Goal: Task Accomplishment & Management: Manage account settings

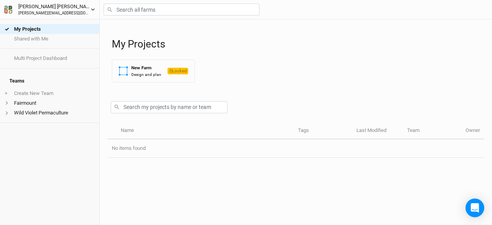
click at [92, 10] on icon "button" at bounding box center [93, 9] width 4 height 4
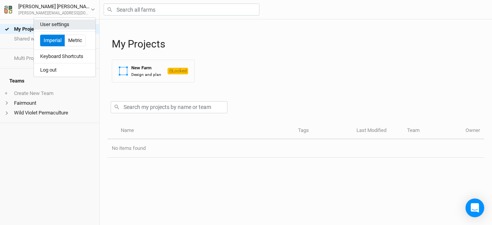
click at [70, 26] on button "User settings" at bounding box center [64, 24] width 61 height 10
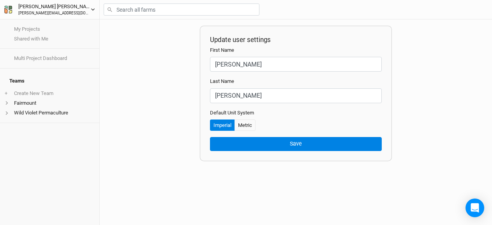
click at [32, 7] on div "Nathaniel Bankhead" at bounding box center [54, 7] width 72 height 8
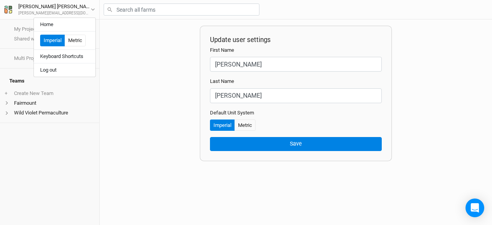
click at [26, 118] on div "My Projects Shared with Me Multi Project Dashboard Teams + Create New Team Fair…" at bounding box center [49, 121] width 99 height 205
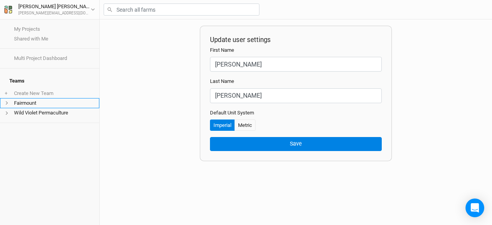
click at [20, 98] on li "Fairmount" at bounding box center [49, 103] width 99 height 10
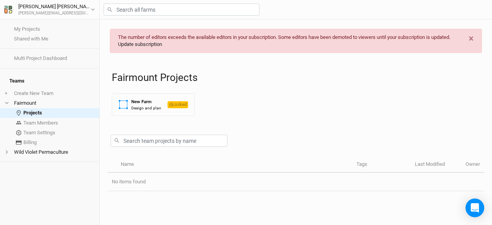
click at [161, 45] on link "Update subscription" at bounding box center [140, 44] width 44 height 6
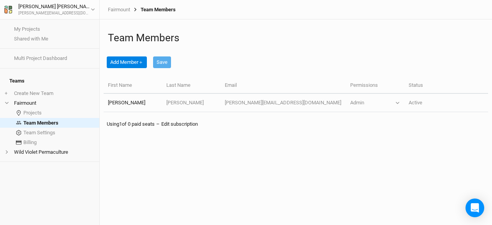
click at [179, 122] on link "Edit subscription" at bounding box center [179, 124] width 37 height 6
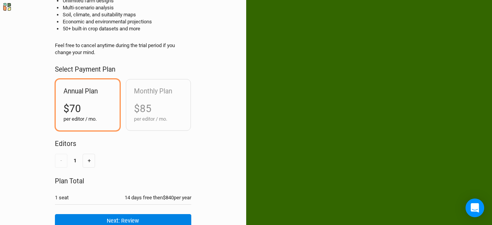
scroll to position [110, 0]
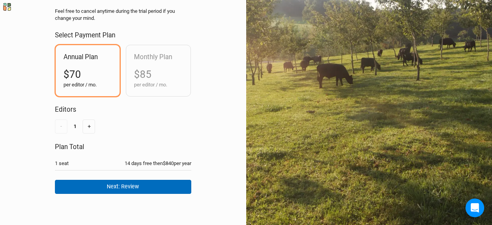
click at [125, 188] on button "Next: Review" at bounding box center [123, 187] width 136 height 14
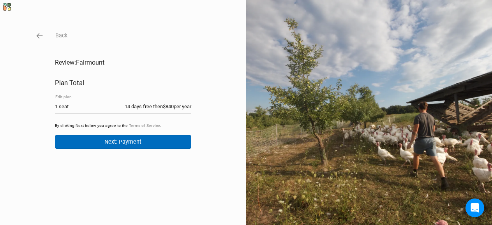
click at [122, 146] on button "Next: Payment" at bounding box center [123, 142] width 136 height 14
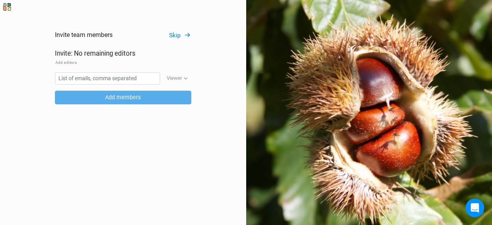
click at [170, 36] on button "Skip" at bounding box center [180, 35] width 23 height 9
